Goal: Transaction & Acquisition: Purchase product/service

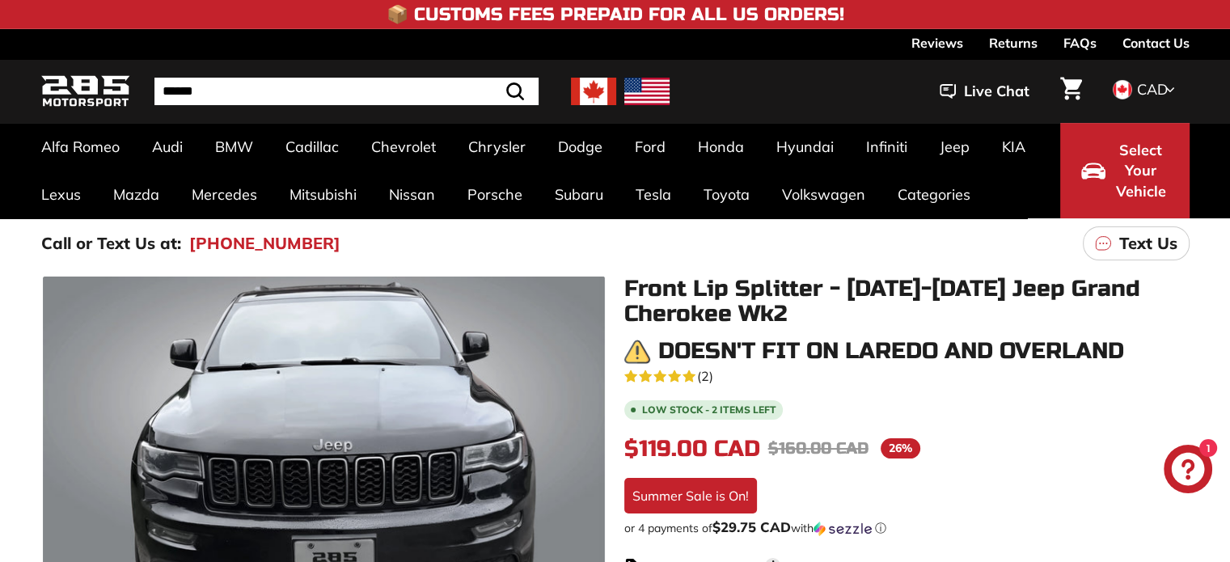
click at [748, 252] on div "Call or Text Us at: [PHONE_NUMBER] Text Us" at bounding box center [615, 243] width 1213 height 50
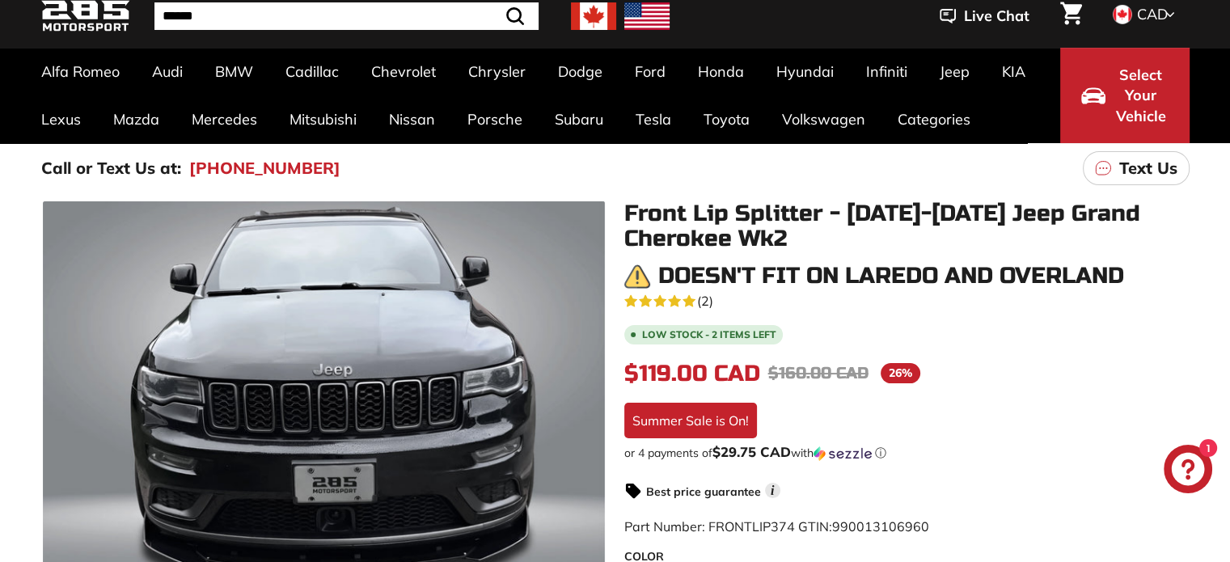
scroll to position [97, 0]
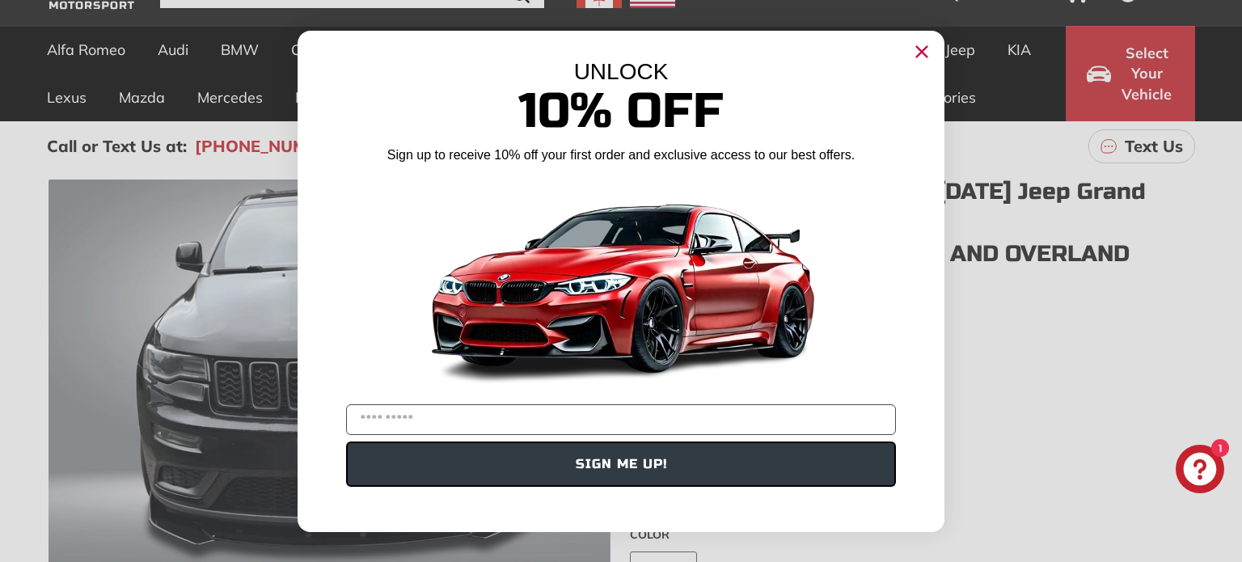
click at [921, 55] on circle "Close dialog" at bounding box center [922, 51] width 24 height 24
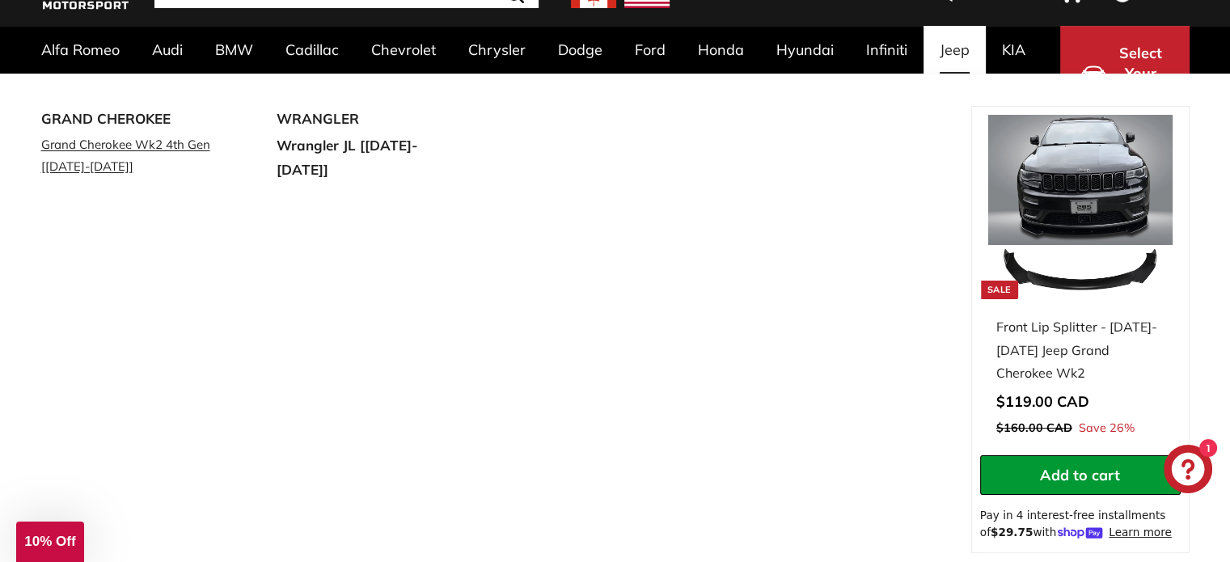
click at [107, 141] on link "Grand Cherokee Wk2 4th Gen [[DATE]-[DATE]]" at bounding box center [136, 155] width 191 height 45
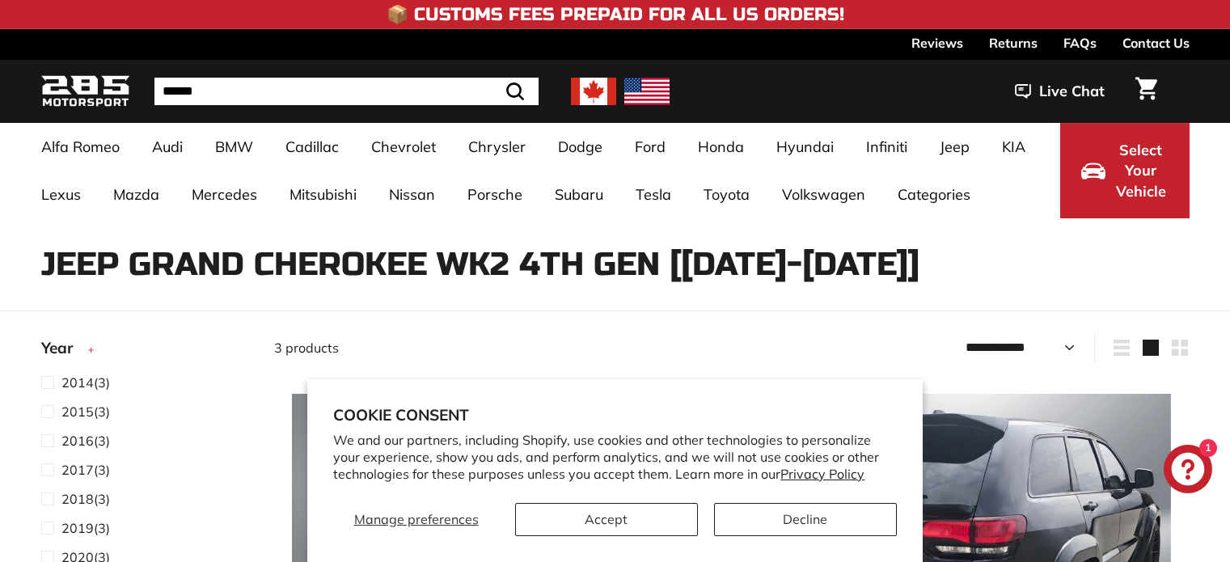
select select "**********"
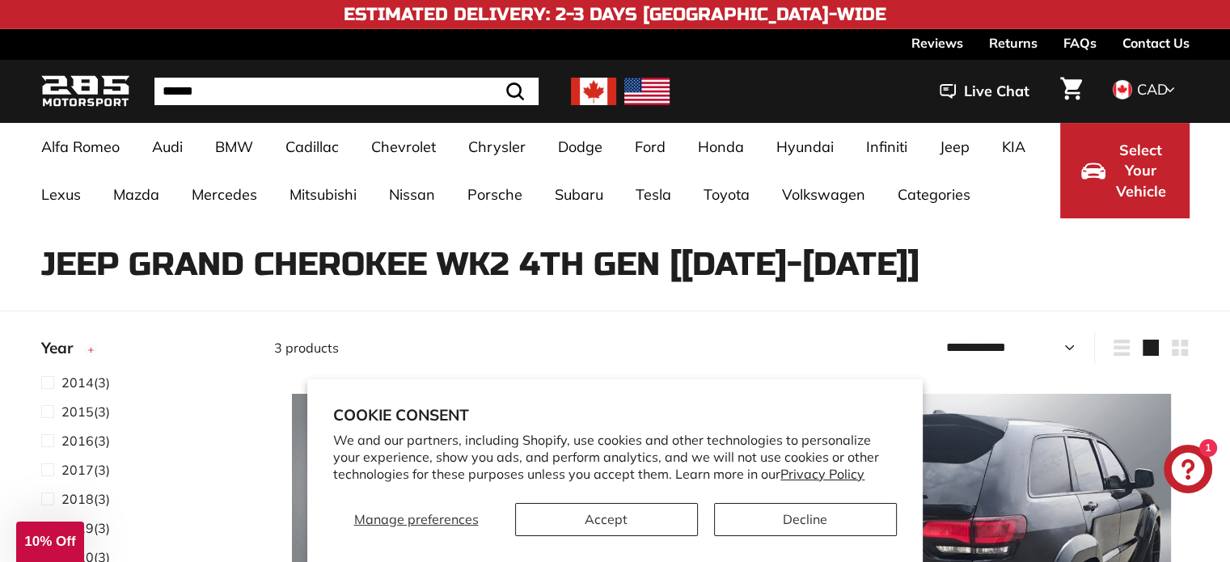
scroll to position [32, 0]
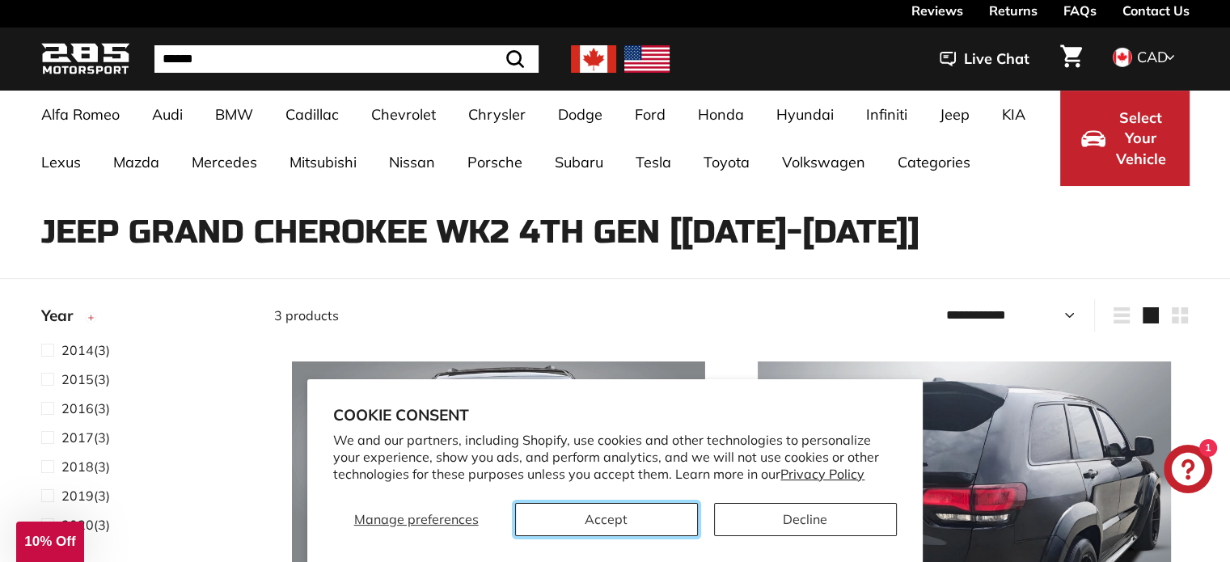
click at [561, 522] on button "Accept" at bounding box center [606, 519] width 183 height 33
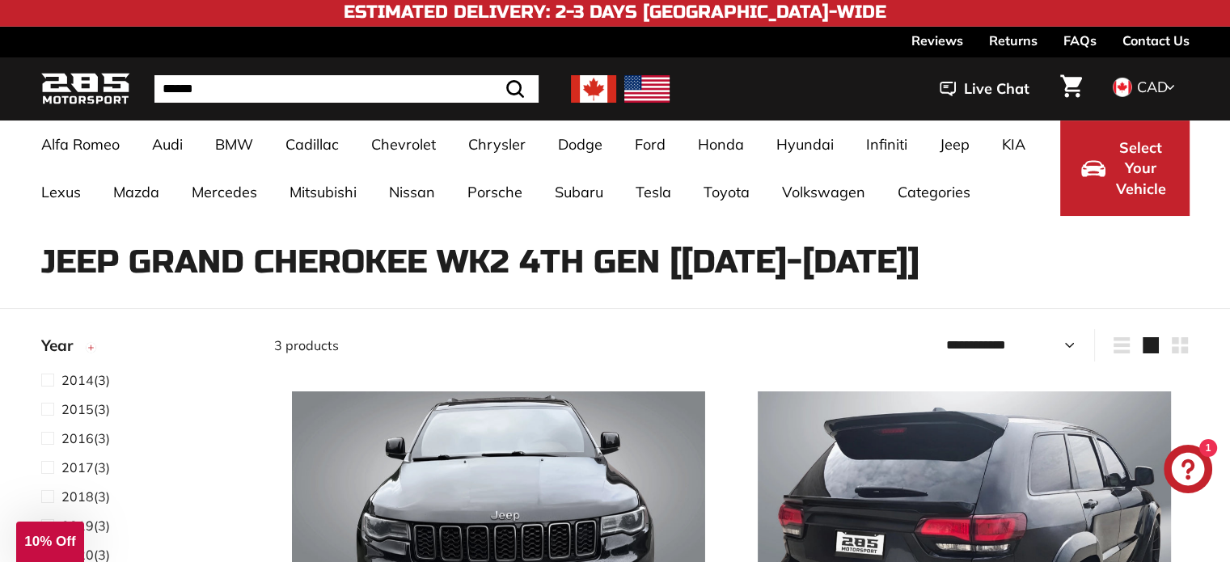
scroll to position [0, 0]
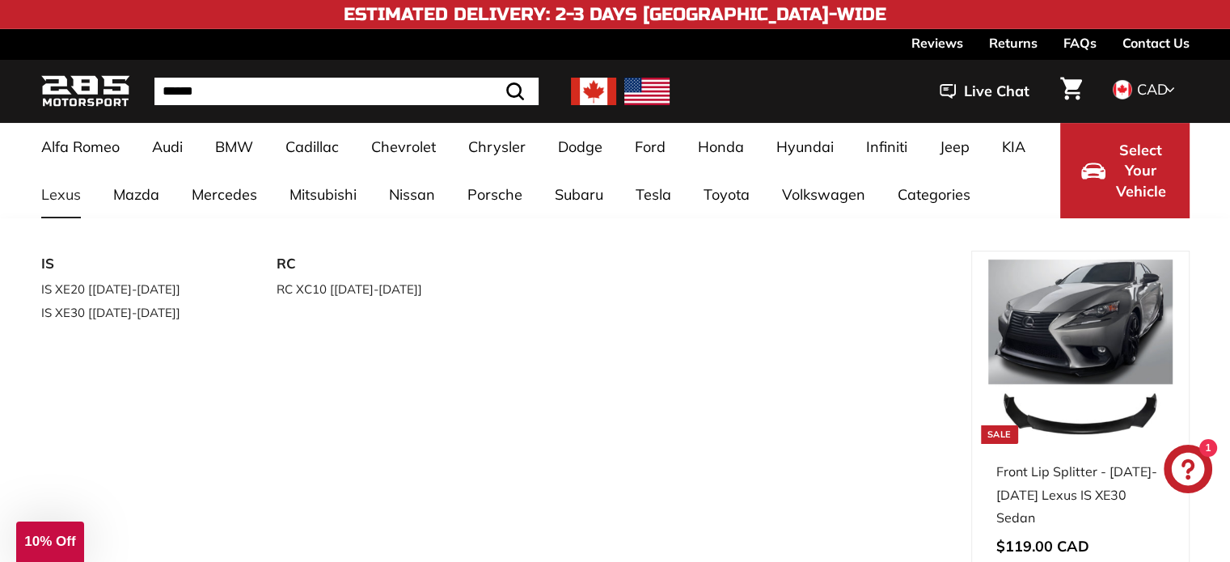
drag, startPoint x: 0, startPoint y: 290, endPoint x: 74, endPoint y: 184, distance: 130.1
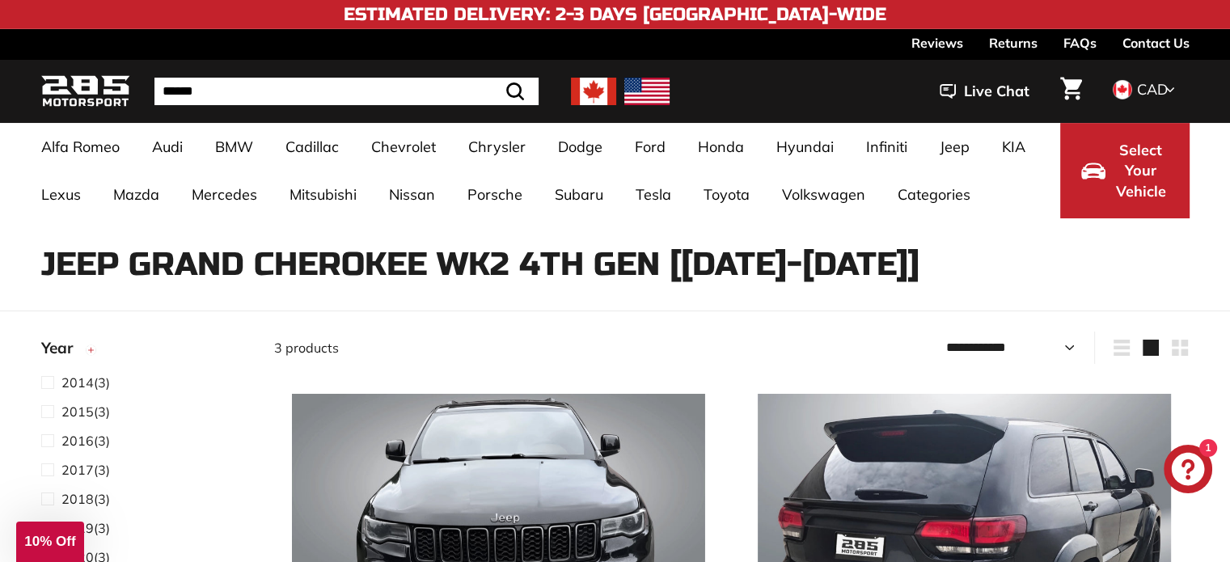
click at [0, 166] on div "Alfa Romeo Giulia 952 [2016-2023] Audi A3 / S3 / RS3 A3-S3-RS3 8V [2015-2020] A…" at bounding box center [615, 170] width 1230 height 95
click at [359, 94] on input "Search" at bounding box center [346, 91] width 384 height 27
type input "**********"
click at [470, 91] on icon ".cls-1{fill:none;stroke:#000;stroke-miterlimit:10;stroke-width:2px}" at bounding box center [474, 91] width 23 height 23
